Goal: Task Accomplishment & Management: Use online tool/utility

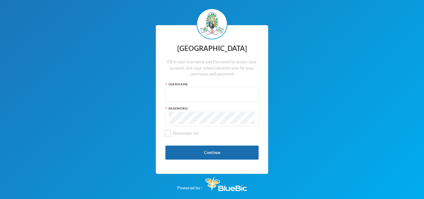
type input "glh23es30"
click at [192, 148] on button "Continue" at bounding box center [211, 153] width 93 height 14
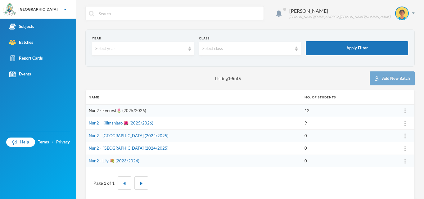
click at [107, 110] on link "Nur 2 - Everest🌷 (2025/2026)" at bounding box center [117, 110] width 57 height 5
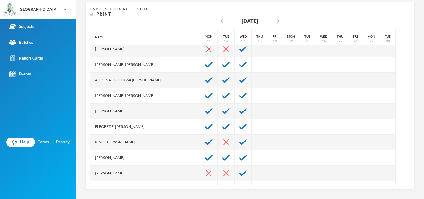
scroll to position [47, 0]
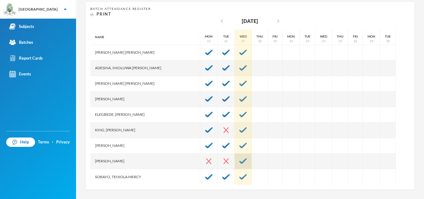
click at [235, 161] on div at bounding box center [243, 162] width 17 height 16
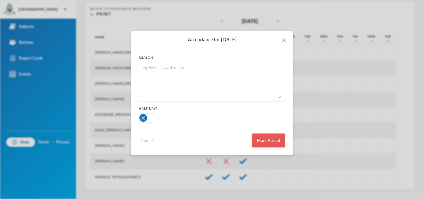
click at [264, 140] on button "Mark Absent" at bounding box center [268, 141] width 33 height 14
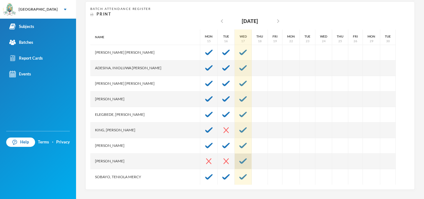
click at [239, 161] on img at bounding box center [242, 161] width 7 height 6
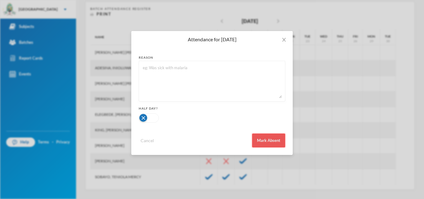
click at [267, 135] on button "Mark Absent" at bounding box center [268, 141] width 33 height 14
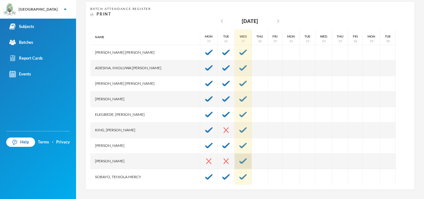
click at [239, 161] on img at bounding box center [242, 161] width 7 height 6
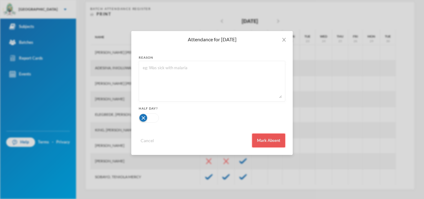
click at [262, 138] on button "Mark Absent" at bounding box center [268, 141] width 33 height 14
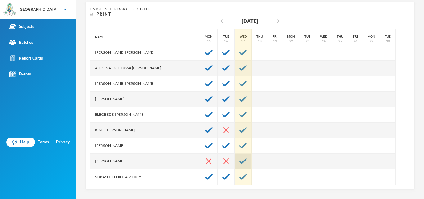
click at [235, 167] on div at bounding box center [243, 162] width 17 height 16
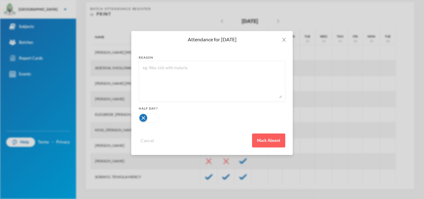
click at [295, 157] on div "Attendance for [DATE] reason Half Day? Cancel Mark Absent" at bounding box center [212, 99] width 424 height 199
click at [281, 41] on span "Close" at bounding box center [283, 39] width 17 height 17
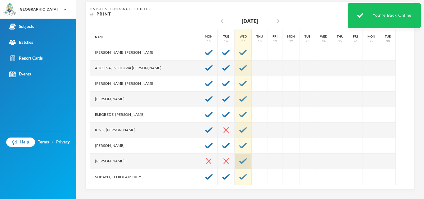
click at [239, 160] on img at bounding box center [242, 161] width 7 height 6
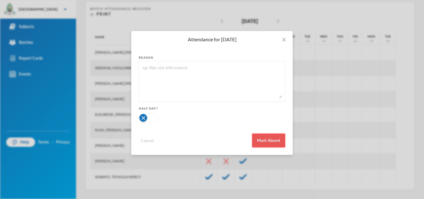
click at [266, 140] on button "Mark Absent" at bounding box center [268, 141] width 33 height 14
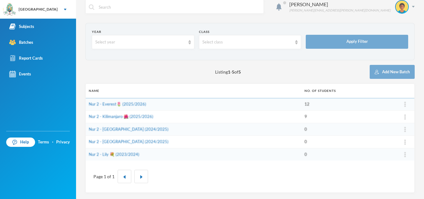
scroll to position [7, 0]
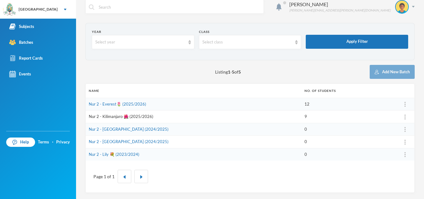
click at [118, 118] on link "Nur 2 - Kilimanjaro 🌺 (2025/2026)" at bounding box center [121, 116] width 65 height 5
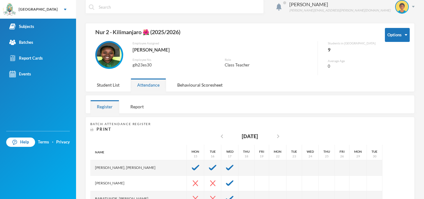
click at [104, 125] on span "Batch Attendance Register" at bounding box center [120, 124] width 61 height 4
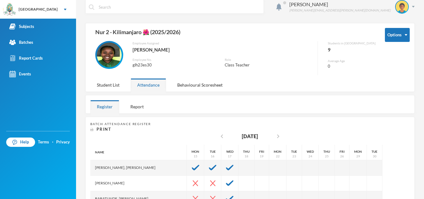
drag, startPoint x: 164, startPoint y: 121, endPoint x: 248, endPoint y: 3, distance: 144.7
click at [248, 3] on input "text" at bounding box center [179, 7] width 162 height 14
click at [280, 23] on div "Options Nur 2 - Kilimanjaro 🌺 (2025/2026) Employee Assigned [PERSON_NAME] Emplo…" at bounding box center [249, 57] width 329 height 69
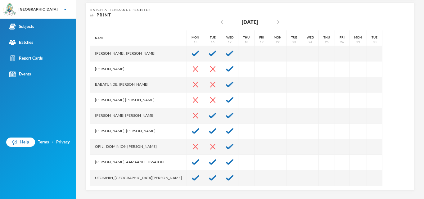
scroll to position [122, 0]
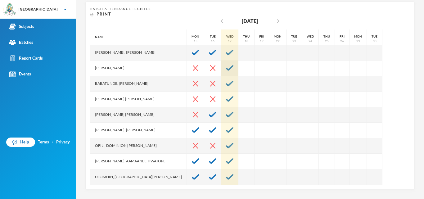
click at [226, 69] on img at bounding box center [229, 68] width 7 height 6
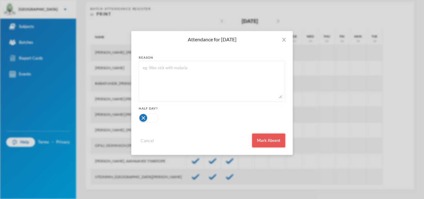
click at [260, 138] on button "Mark Absent" at bounding box center [268, 141] width 33 height 14
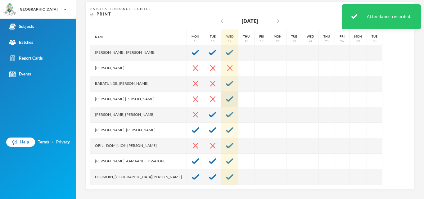
click at [226, 97] on img at bounding box center [229, 99] width 7 height 6
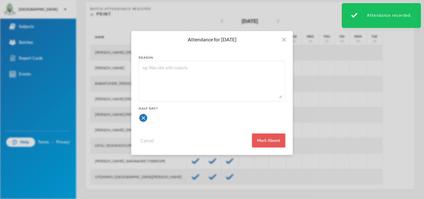
click at [268, 138] on button "Mark Absent" at bounding box center [268, 141] width 33 height 14
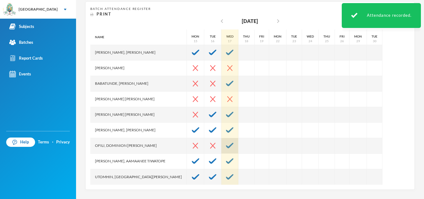
click at [221, 145] on div at bounding box center [229, 146] width 17 height 16
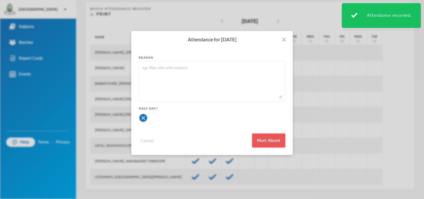
click at [267, 142] on button "Mark Absent" at bounding box center [268, 141] width 33 height 14
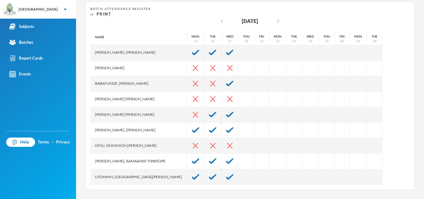
scroll to position [0, 0]
